Goal: Task Accomplishment & Management: Manage account settings

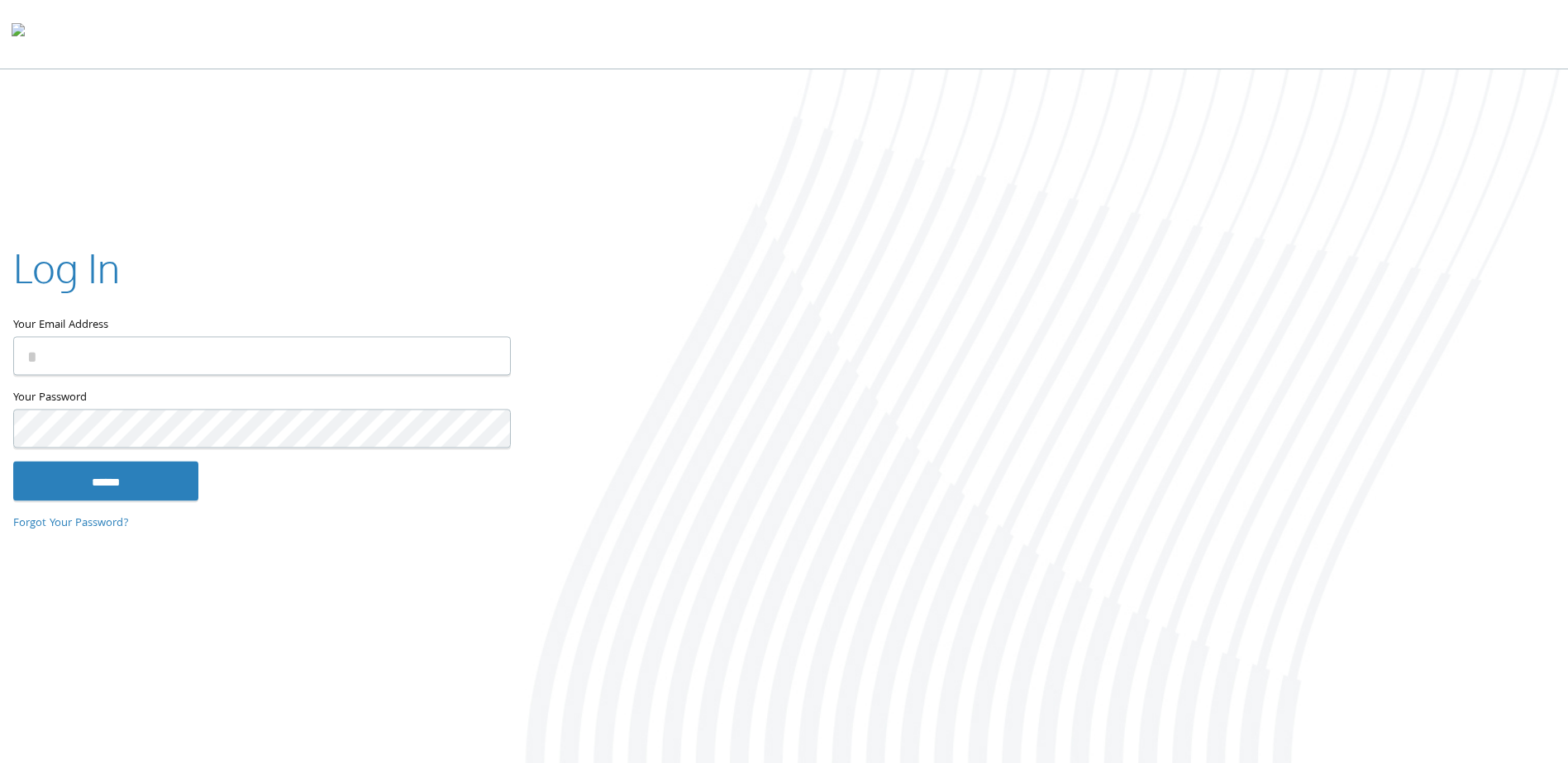
type input "**********"
click at [14, 462] on input "******" at bounding box center [106, 481] width 185 height 40
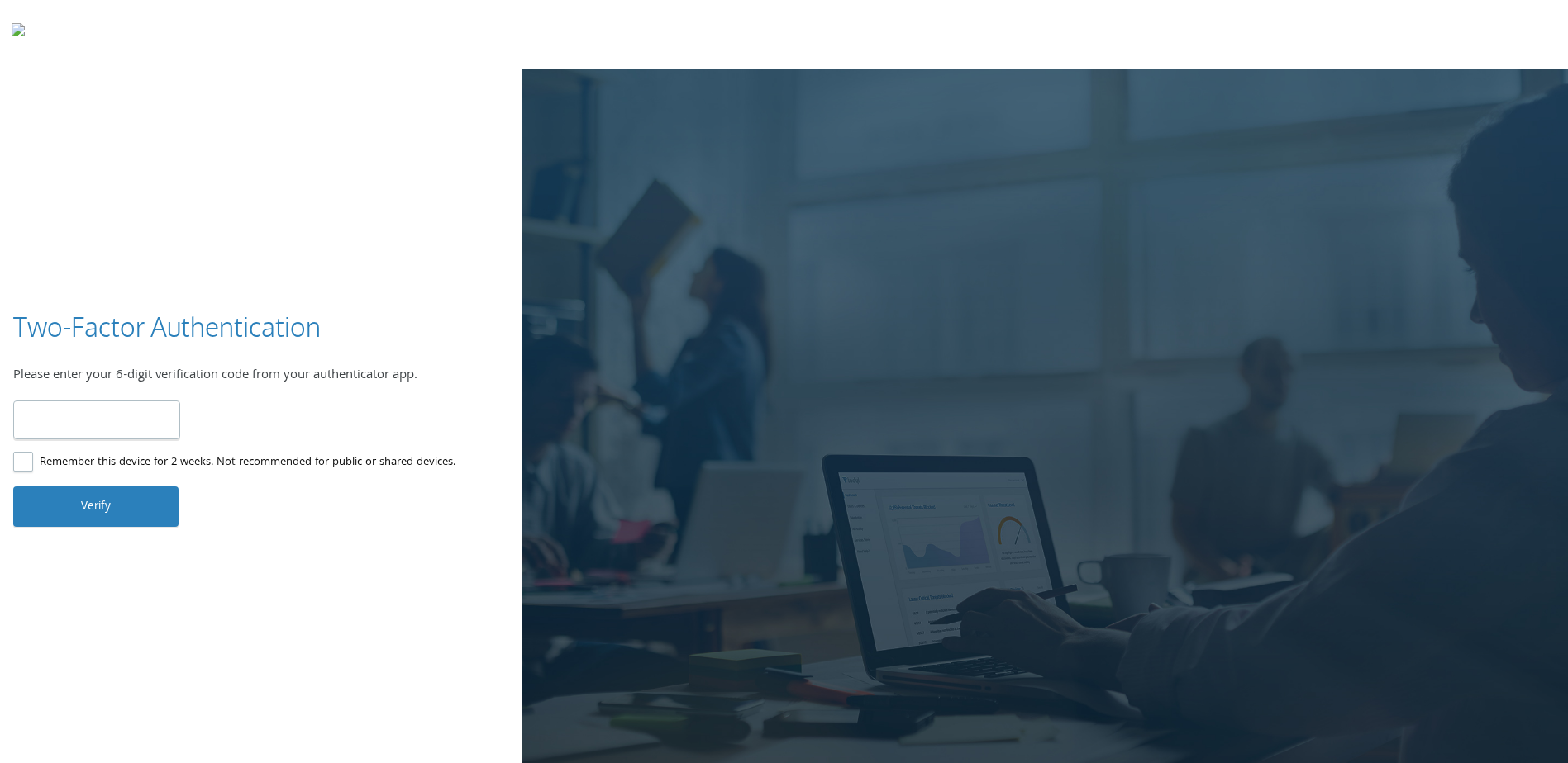
type input "******"
click at [96, 500] on button "Verify" at bounding box center [96, 506] width 165 height 40
